Goal: Complete application form: Complete application form

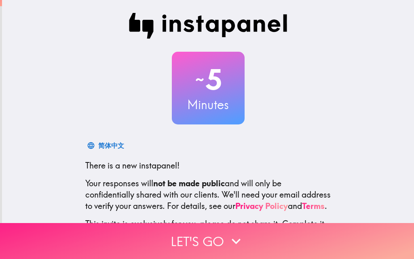
click at [227, 236] on icon "button" at bounding box center [236, 241] width 18 height 18
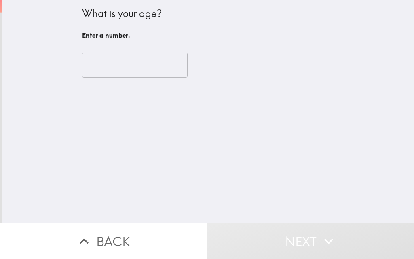
click at [136, 66] on input "number" at bounding box center [135, 65] width 106 height 25
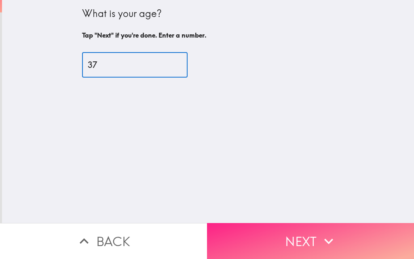
type input "37"
click at [288, 236] on button "Next" at bounding box center [310, 241] width 207 height 36
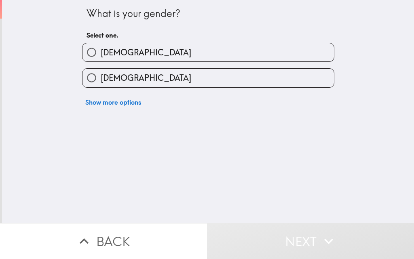
click at [244, 45] on label "[DEMOGRAPHIC_DATA]" at bounding box center [207, 52] width 251 height 18
click at [101, 45] on input "[DEMOGRAPHIC_DATA]" at bounding box center [91, 52] width 18 height 18
radio input "true"
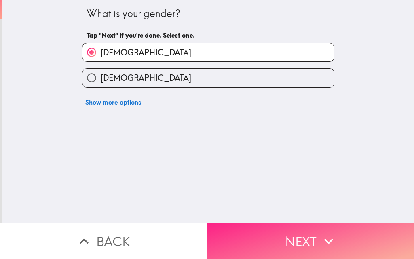
click at [301, 227] on button "Next" at bounding box center [310, 241] width 207 height 36
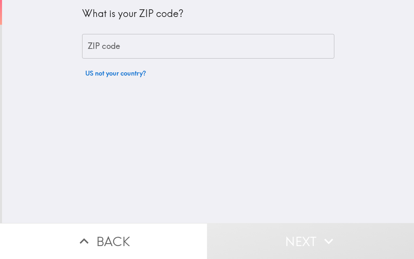
click at [236, 42] on input "ZIP code" at bounding box center [208, 46] width 252 height 25
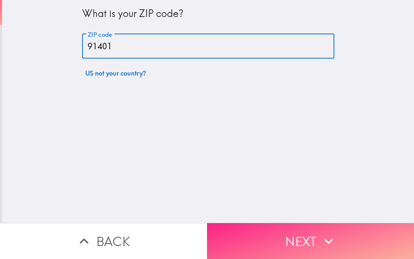
type input "91401"
click at [282, 232] on button "Next" at bounding box center [310, 241] width 207 height 36
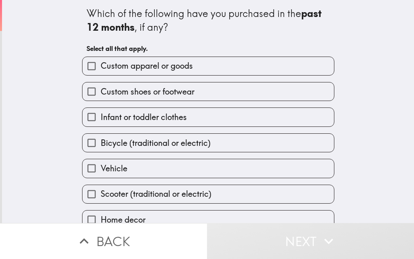
click at [222, 84] on label "Custom shoes or footwear" at bounding box center [207, 91] width 251 height 18
click at [101, 84] on input "Custom shoes or footwear" at bounding box center [91, 91] width 18 height 18
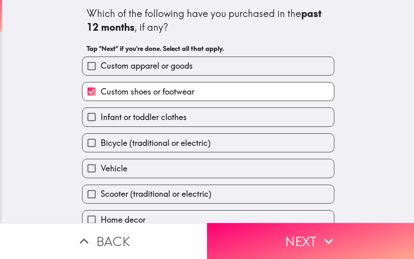
scroll to position [38, 0]
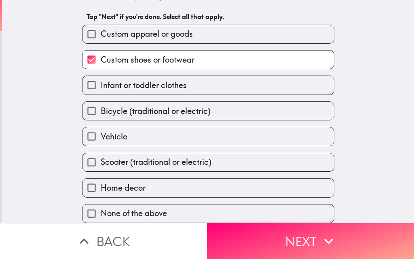
click at [185, 54] on span "Custom shoes or footwear" at bounding box center [148, 59] width 94 height 11
click at [101, 54] on input "Custom shoes or footwear" at bounding box center [91, 60] width 18 height 18
checkbox input "false"
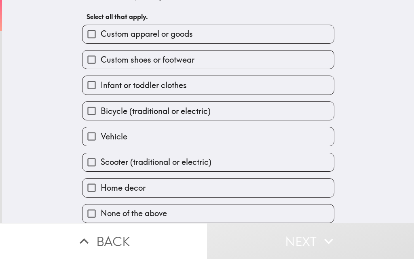
click at [207, 205] on label "None of the above" at bounding box center [207, 214] width 251 height 18
click at [101, 205] on input "None of the above" at bounding box center [91, 214] width 18 height 18
checkbox input "true"
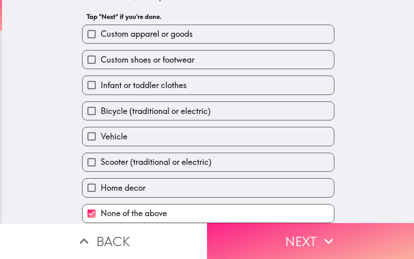
click at [284, 234] on button "Next" at bounding box center [310, 241] width 207 height 36
